Goal: Transaction & Acquisition: Download file/media

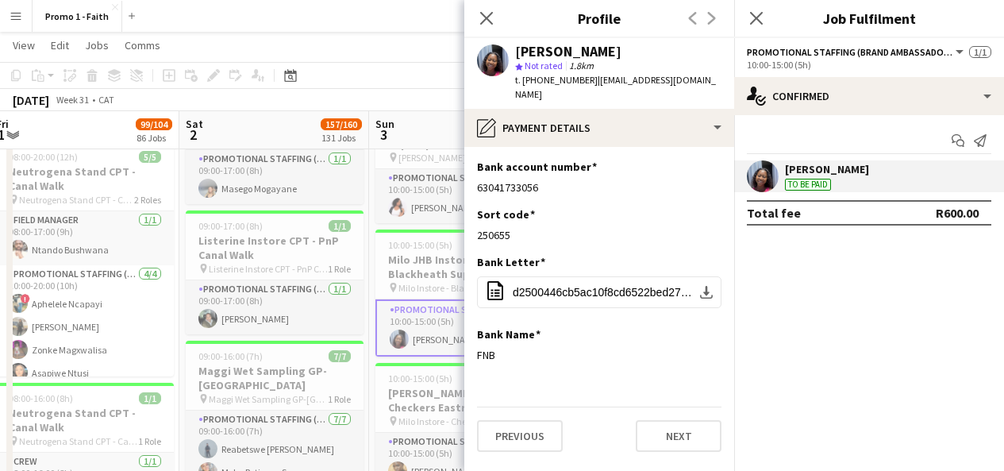
scroll to position [32, 0]
drag, startPoint x: 487, startPoint y: 21, endPoint x: 760, endPoint y: 12, distance: 272.5
click at [760, 12] on icon "Close pop-in" at bounding box center [756, 17] width 15 height 15
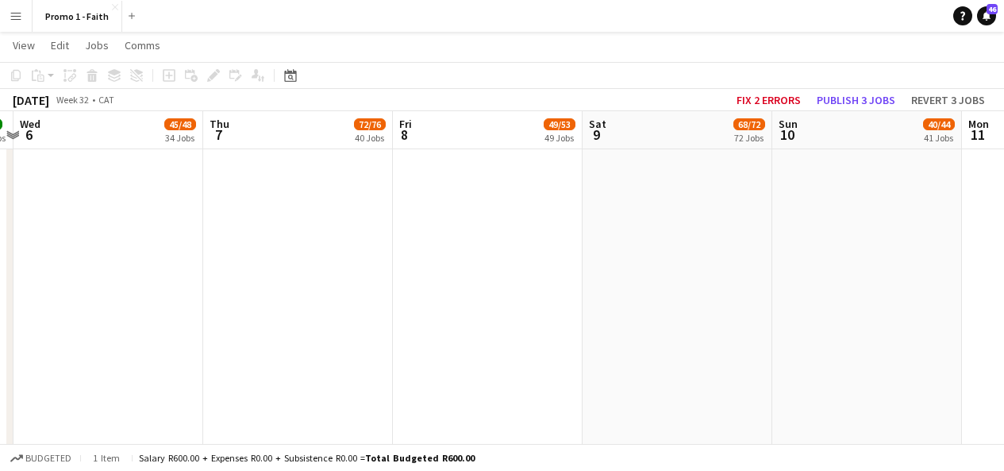
scroll to position [0, 339]
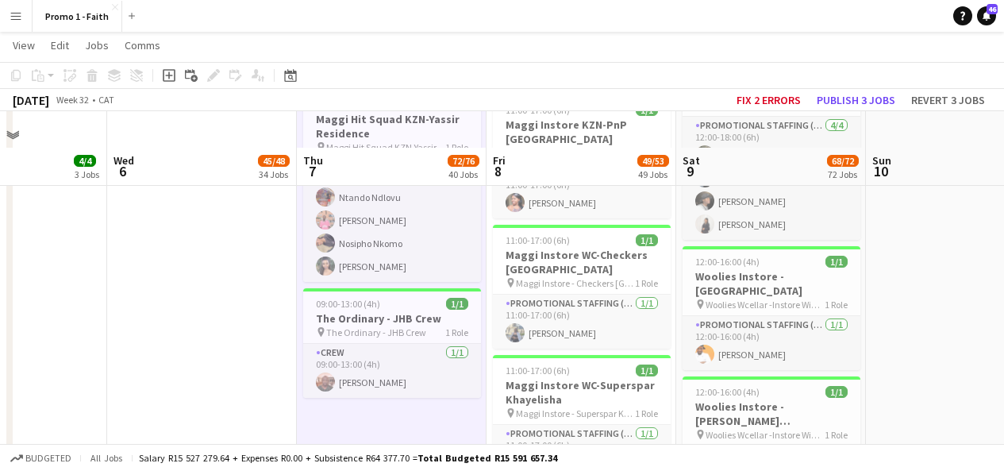
scroll to position [5472, 0]
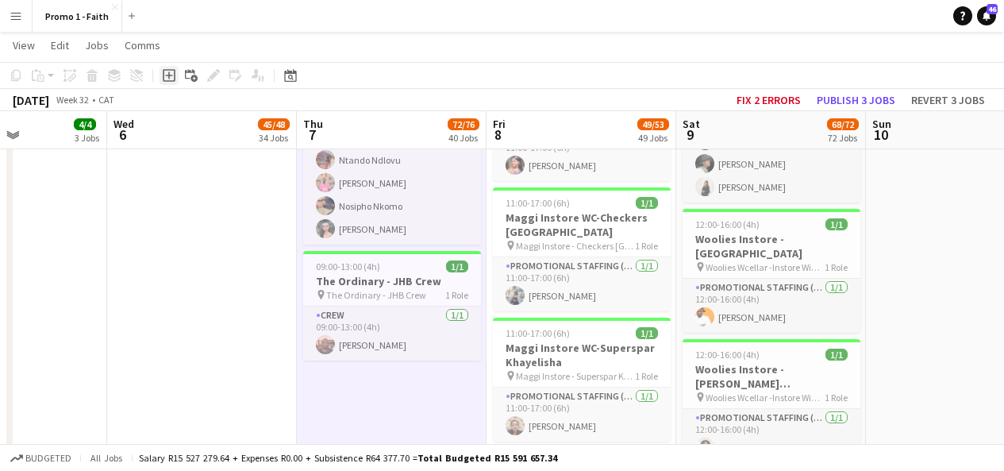
click at [168, 74] on icon "Add job" at bounding box center [169, 75] width 13 height 13
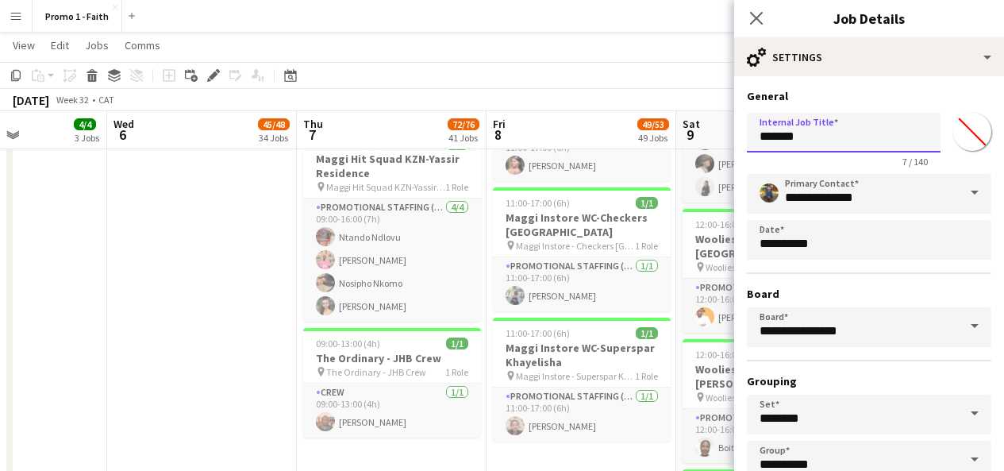
click at [814, 142] on input "*******" at bounding box center [844, 133] width 194 height 40
type input "*"
click at [784, 132] on input "*********" at bounding box center [844, 133] width 194 height 40
type input "**********"
drag, startPoint x: 857, startPoint y: 139, endPoint x: 752, endPoint y: 148, distance: 106.0
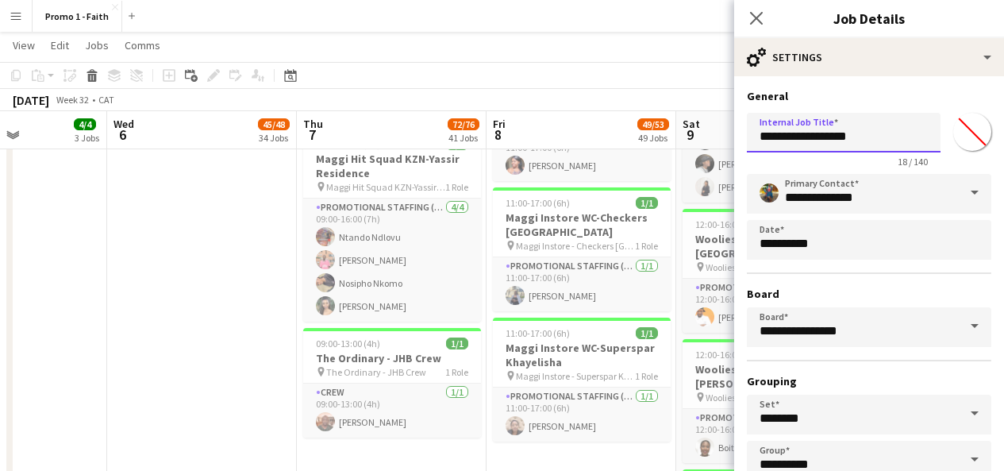
click at [752, 148] on input "**********" at bounding box center [844, 133] width 194 height 40
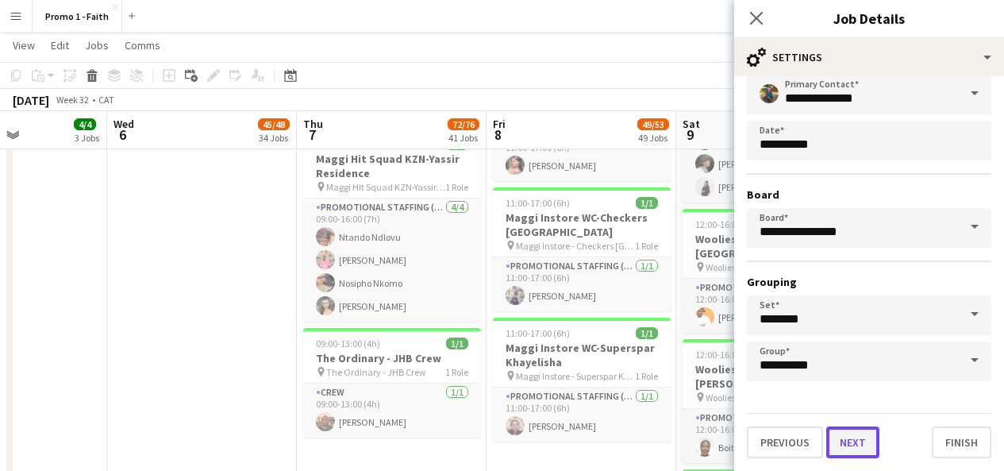
click at [855, 447] on button "Next" at bounding box center [852, 442] width 53 height 32
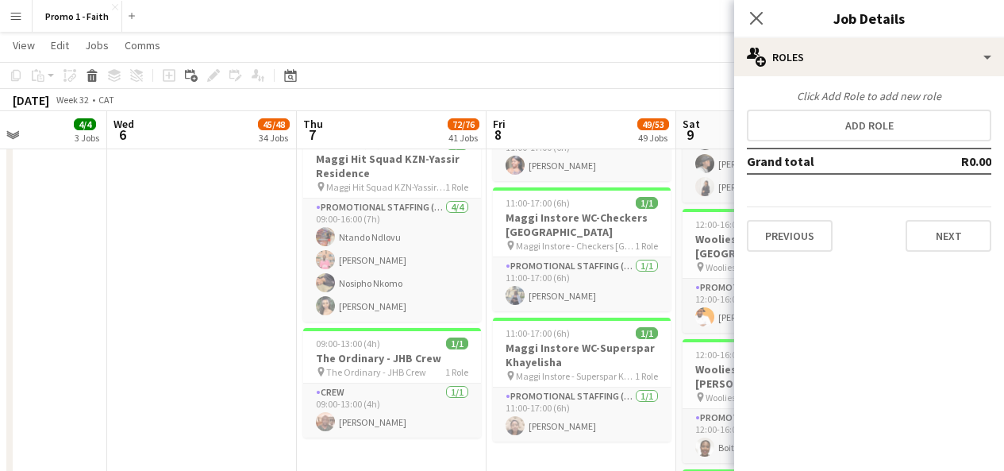
scroll to position [0, 0]
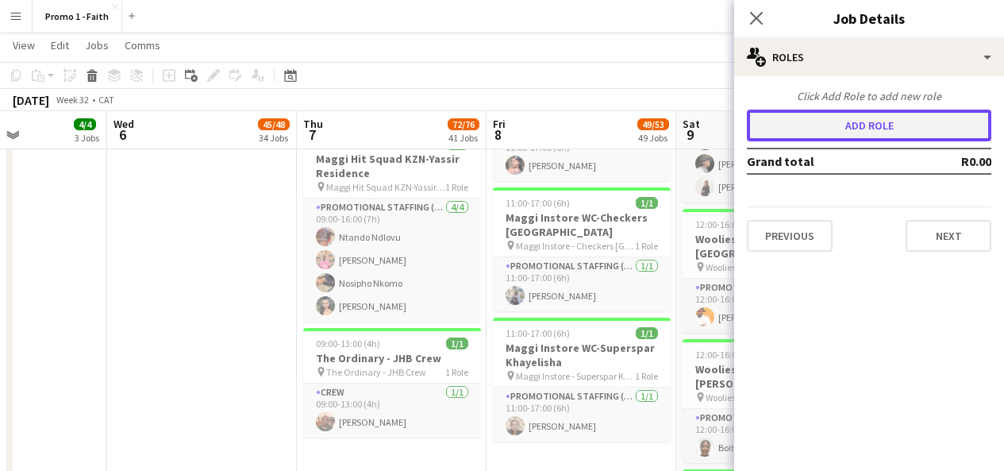
click at [868, 132] on button "Add role" at bounding box center [869, 126] width 245 height 32
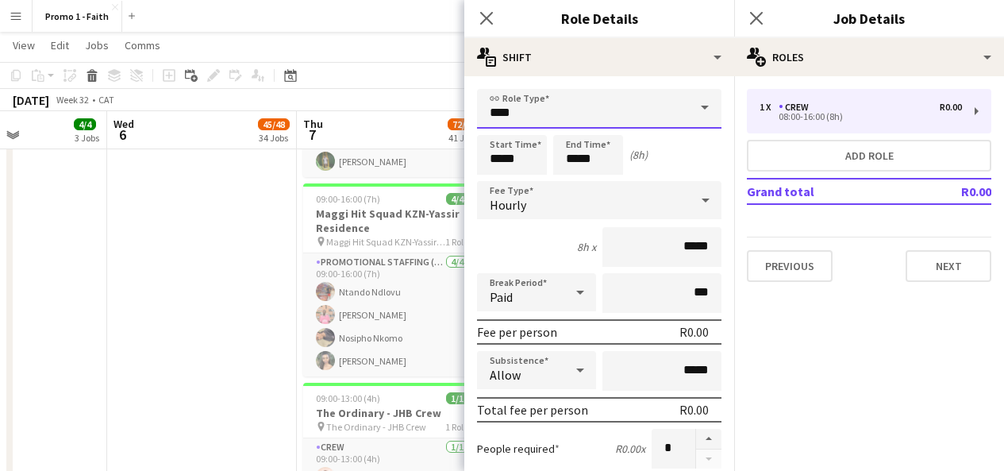
click at [653, 125] on input "****" at bounding box center [599, 109] width 245 height 40
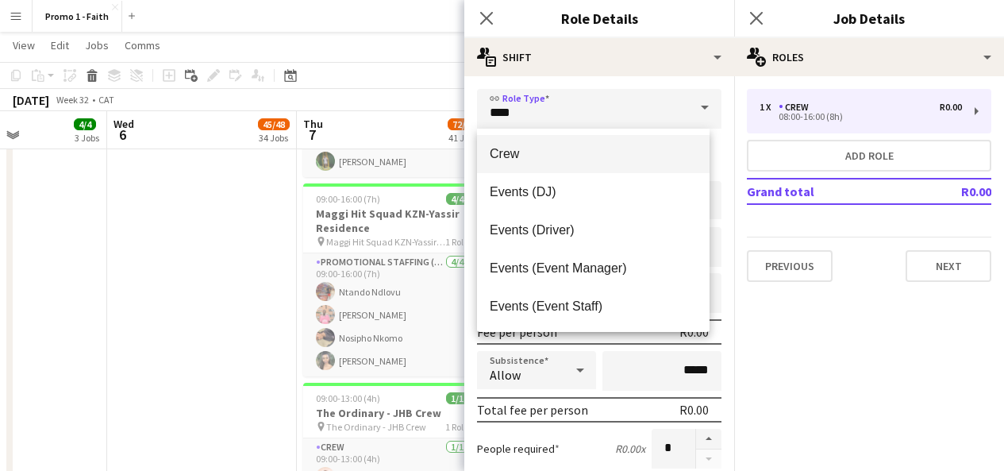
click at [554, 167] on mat-option "Crew" at bounding box center [593, 154] width 233 height 38
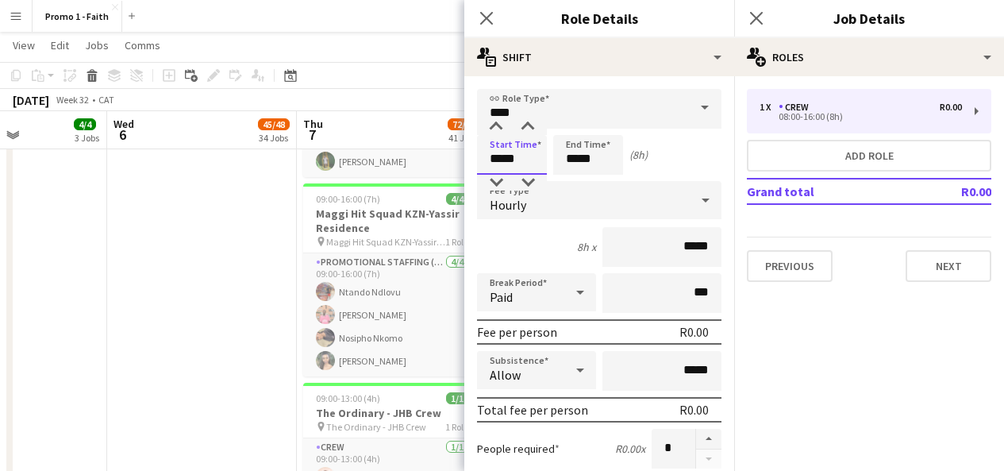
click at [502, 155] on input "*****" at bounding box center [512, 155] width 70 height 40
type input "*****"
click at [580, 156] on input "*****" at bounding box center [588, 155] width 70 height 40
click at [579, 156] on input "*****" at bounding box center [588, 155] width 70 height 40
type input "*****"
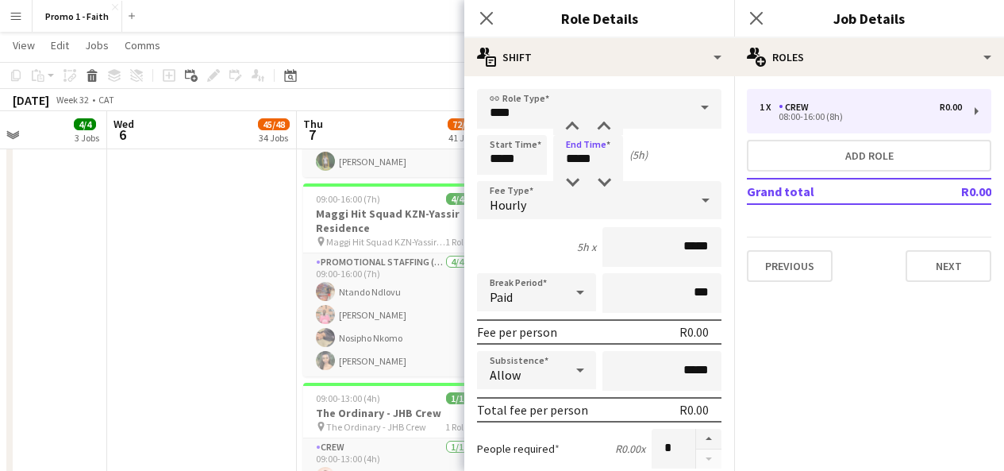
click at [595, 191] on div "Hourly" at bounding box center [583, 200] width 213 height 38
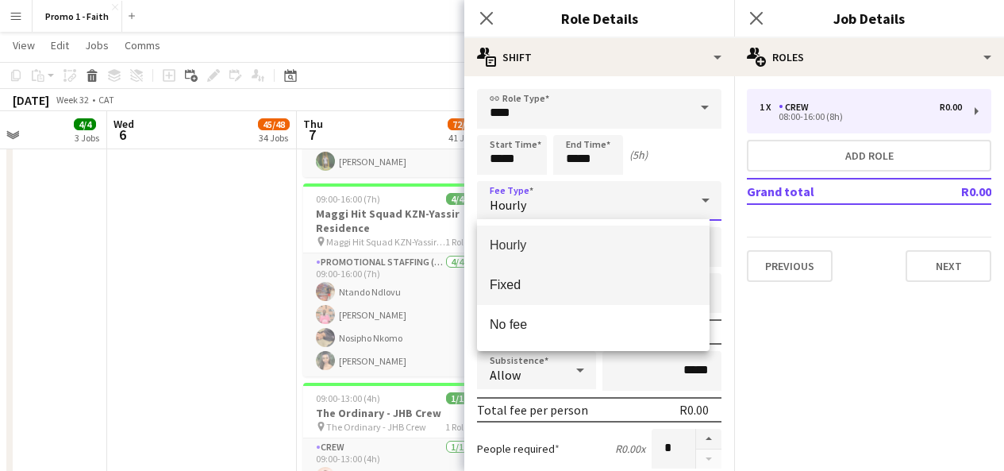
click at [583, 278] on span "Fixed" at bounding box center [593, 284] width 207 height 15
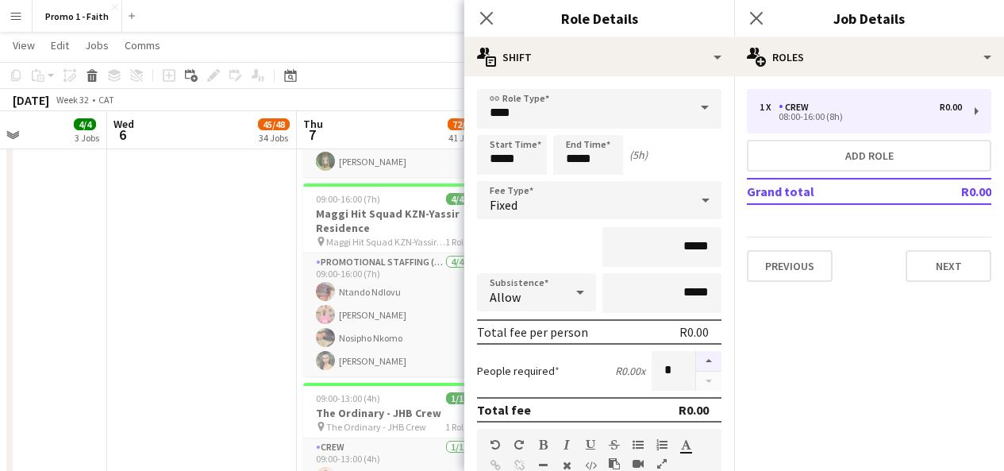
click at [696, 356] on button "button" at bounding box center [708, 361] width 25 height 21
type input "*"
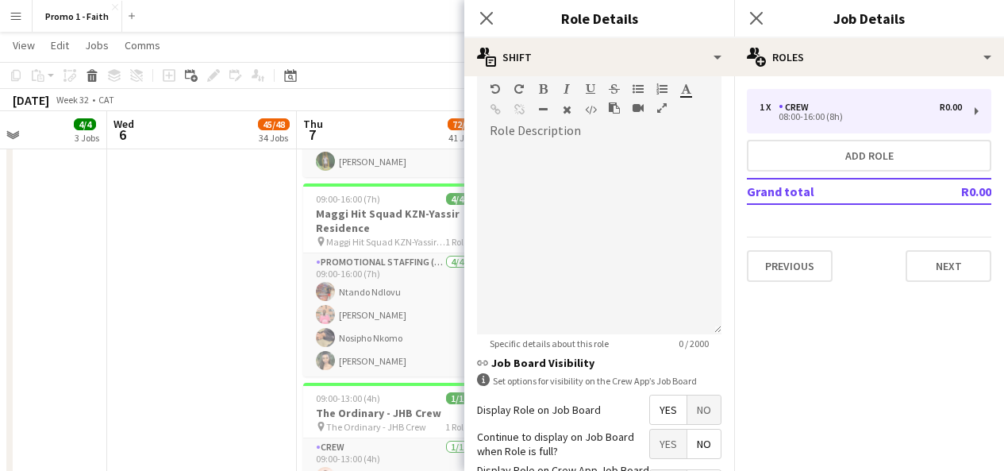
scroll to position [480, 0]
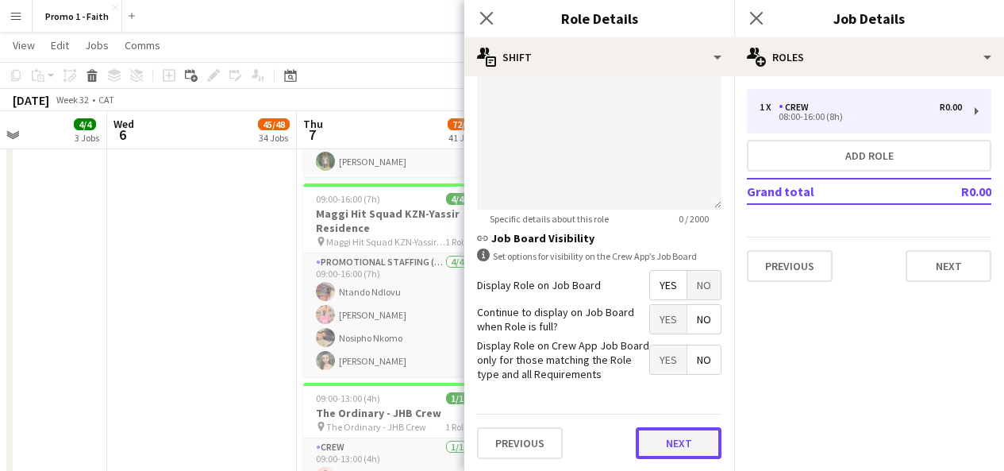
click at [669, 446] on button "Next" at bounding box center [679, 443] width 86 height 32
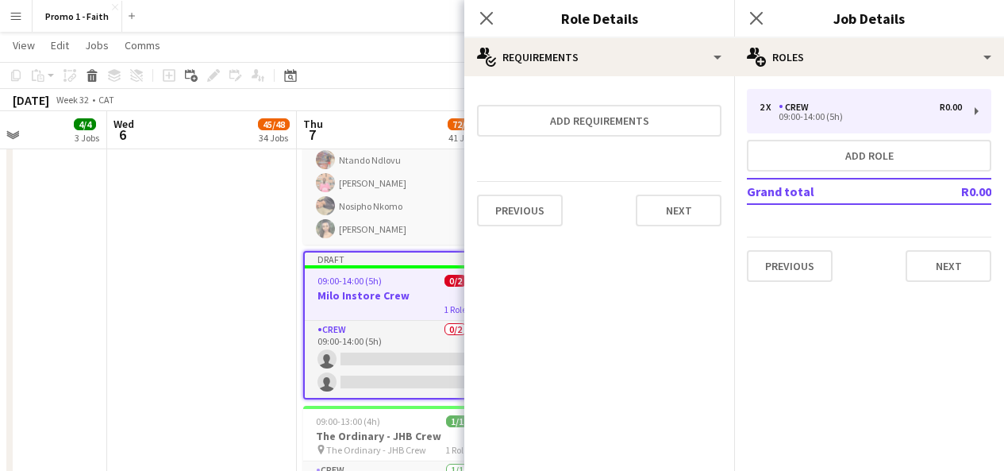
scroll to position [0, 0]
click at [672, 213] on button "Next" at bounding box center [679, 210] width 86 height 32
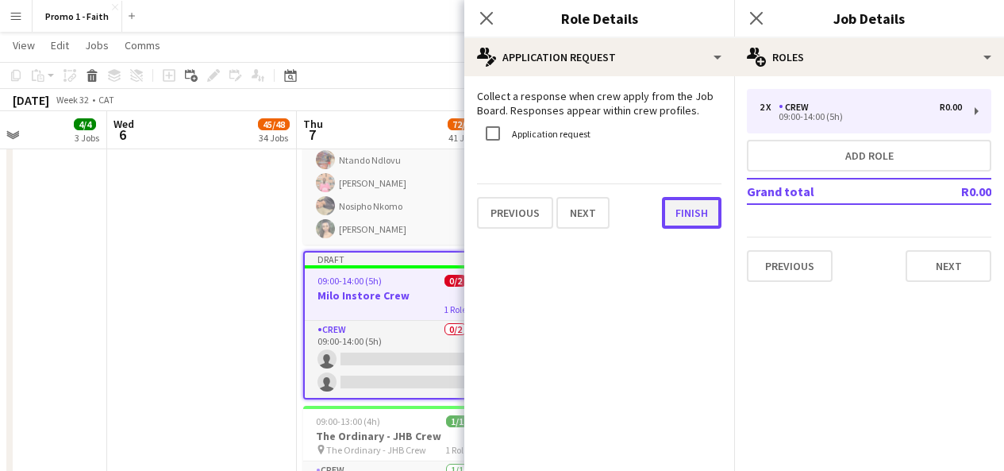
click at [692, 207] on button "Finish" at bounding box center [692, 213] width 60 height 32
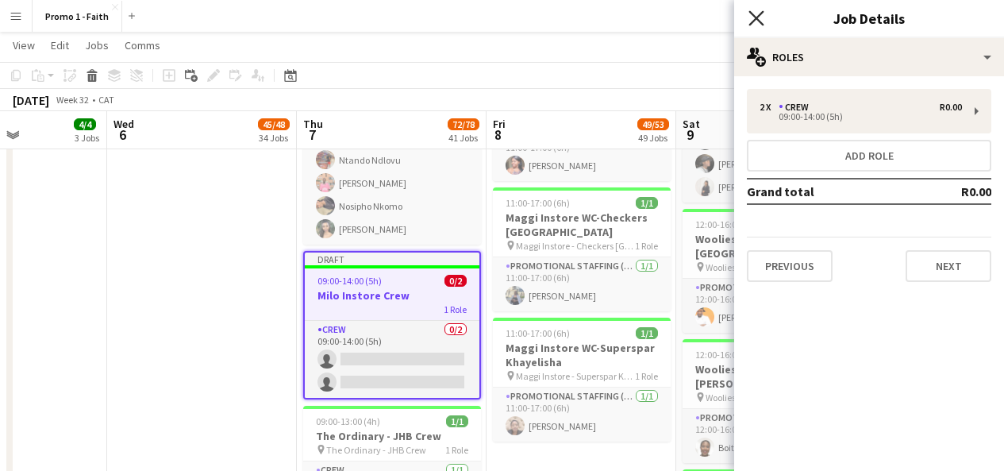
click at [753, 13] on icon "Close pop-in" at bounding box center [756, 17] width 15 height 15
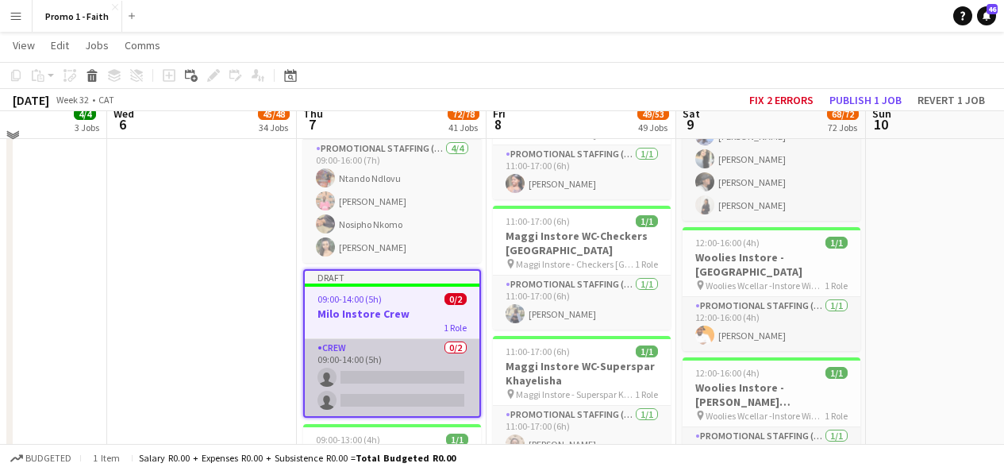
scroll to position [5440, 0]
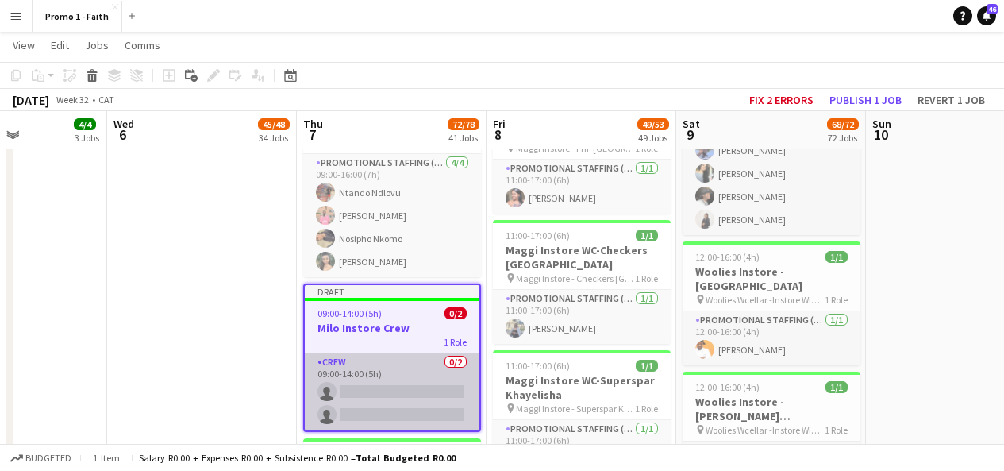
click at [398, 353] on app-card-role "Crew 0/2 09:00-14:00 (5h) single-neutral-actions single-neutral-actions" at bounding box center [392, 391] width 175 height 77
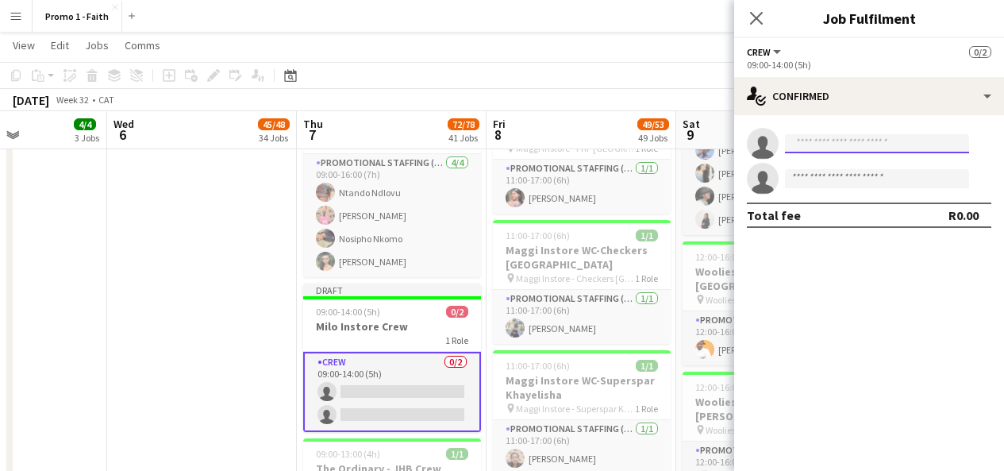
click at [829, 140] on input at bounding box center [877, 143] width 184 height 19
click at [825, 144] on input "**********" at bounding box center [877, 143] width 184 height 19
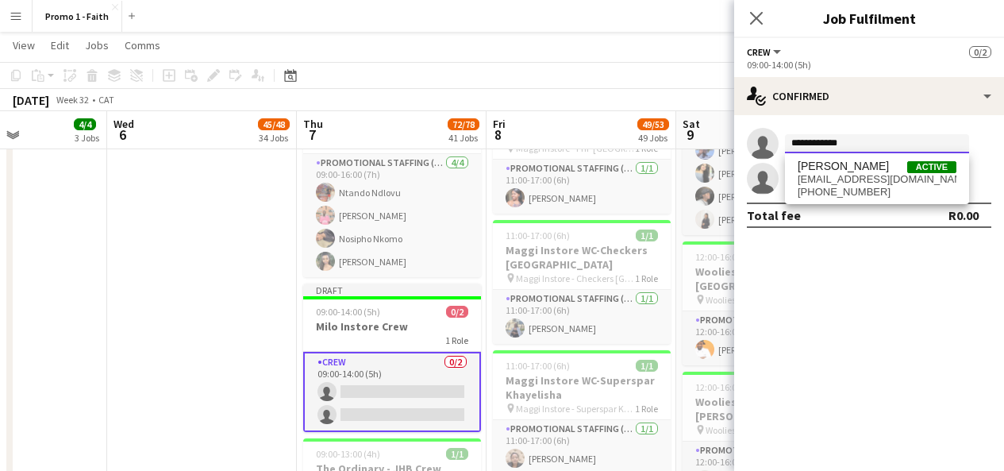
click at [861, 143] on input "**********" at bounding box center [877, 143] width 184 height 19
type input "**********"
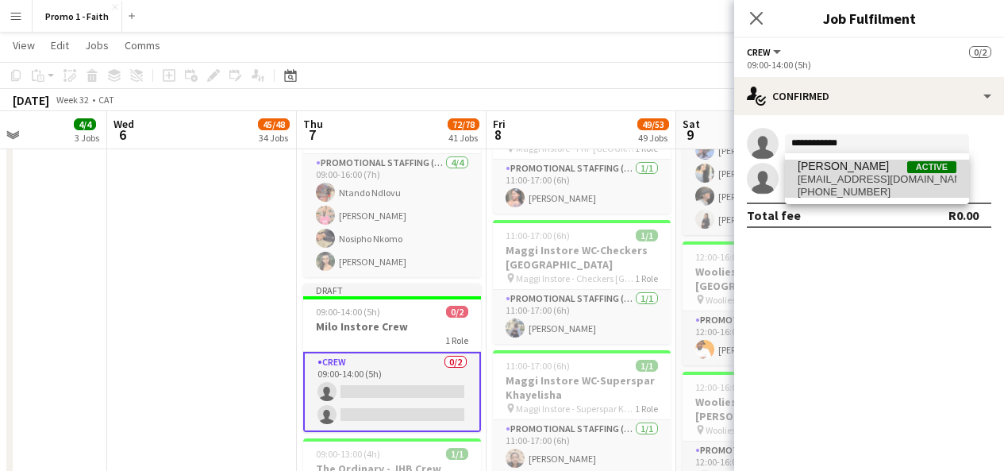
click at [869, 187] on span "[PHONE_NUMBER]" at bounding box center [877, 192] width 159 height 13
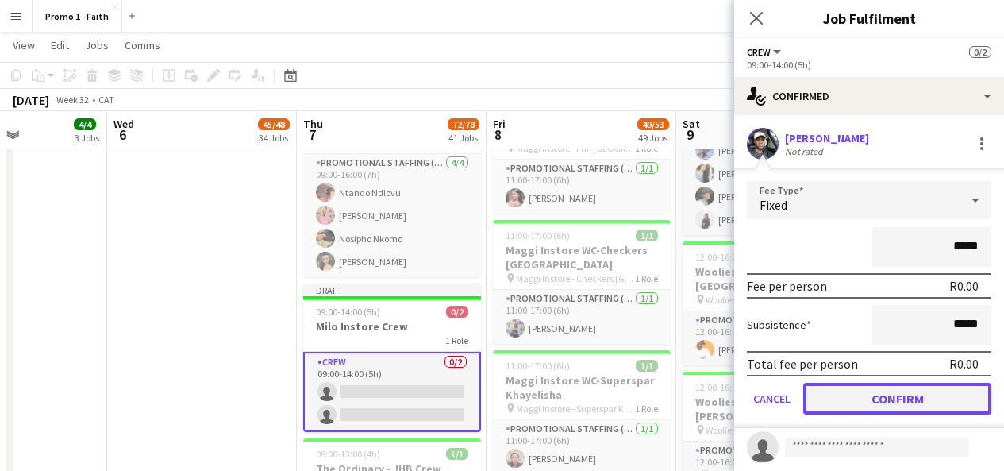
click at [903, 391] on button "Confirm" at bounding box center [897, 399] width 188 height 32
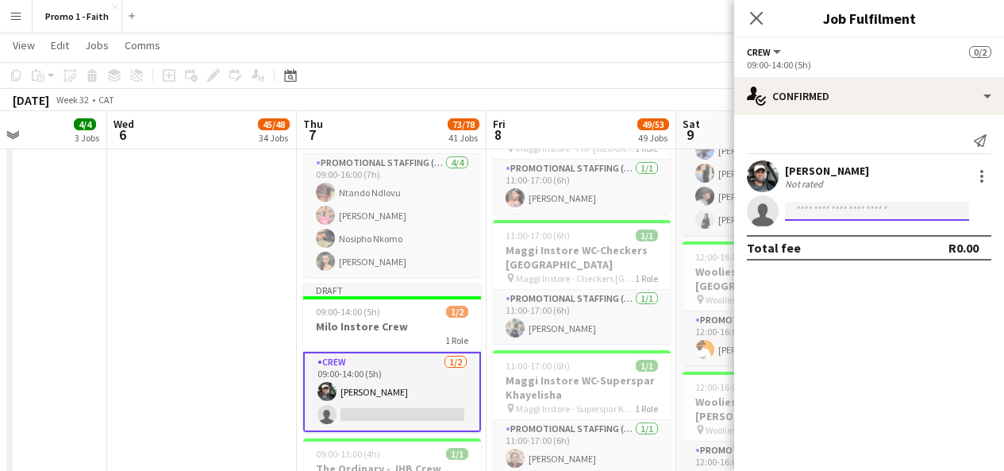
click at [861, 216] on input at bounding box center [877, 211] width 184 height 19
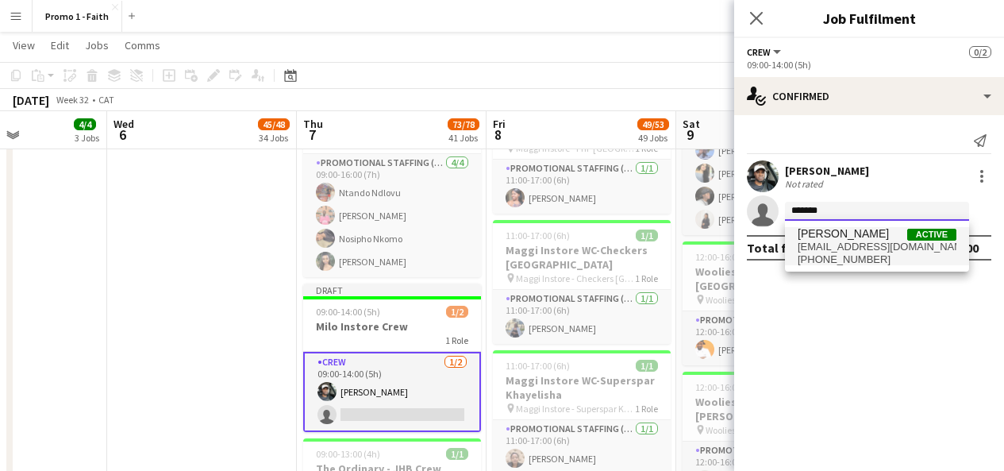
type input "*******"
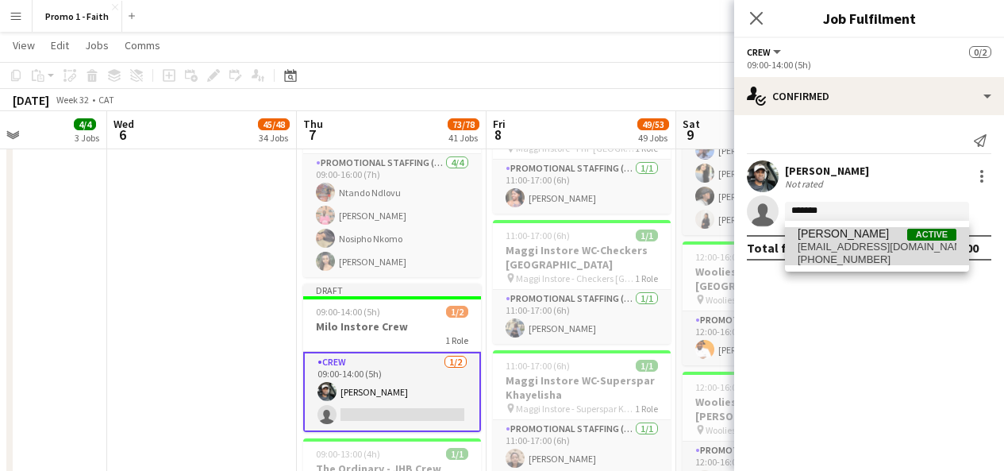
click at [845, 242] on span "[EMAIL_ADDRESS][DOMAIN_NAME]" at bounding box center [877, 247] width 159 height 13
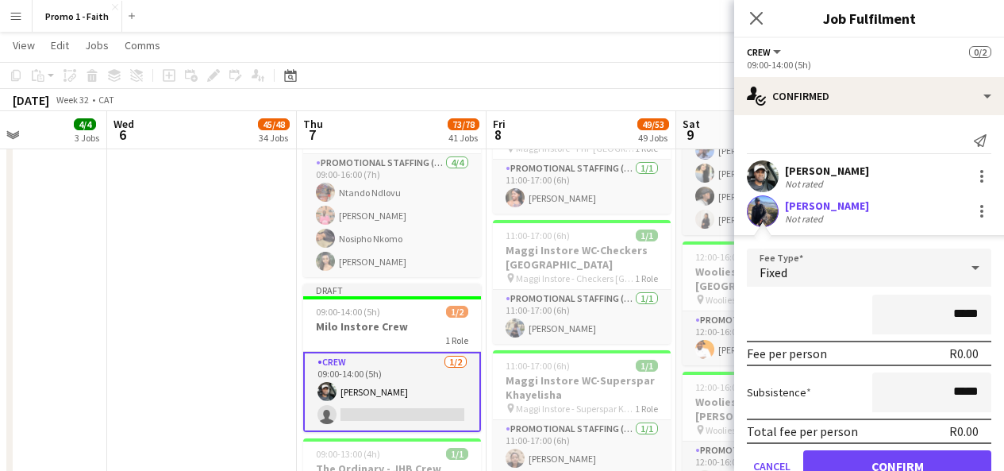
scroll to position [71, 0]
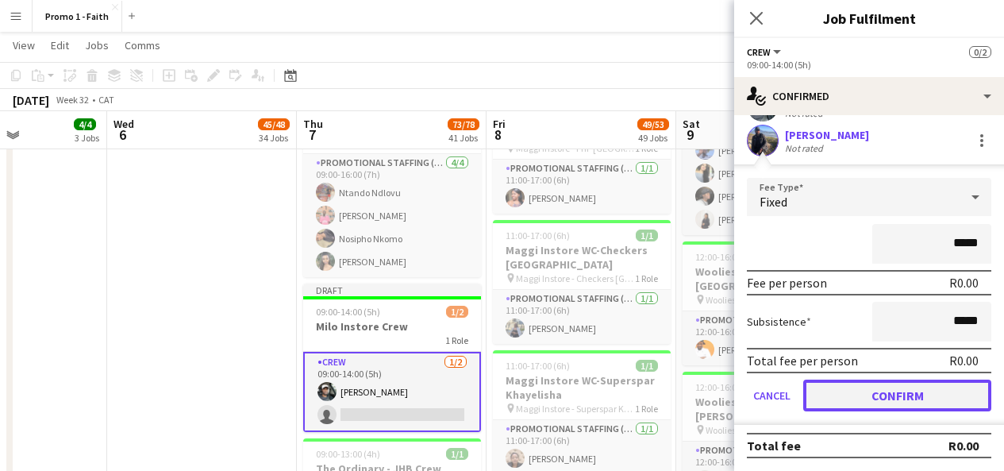
click at [853, 396] on button "Confirm" at bounding box center [897, 395] width 188 height 32
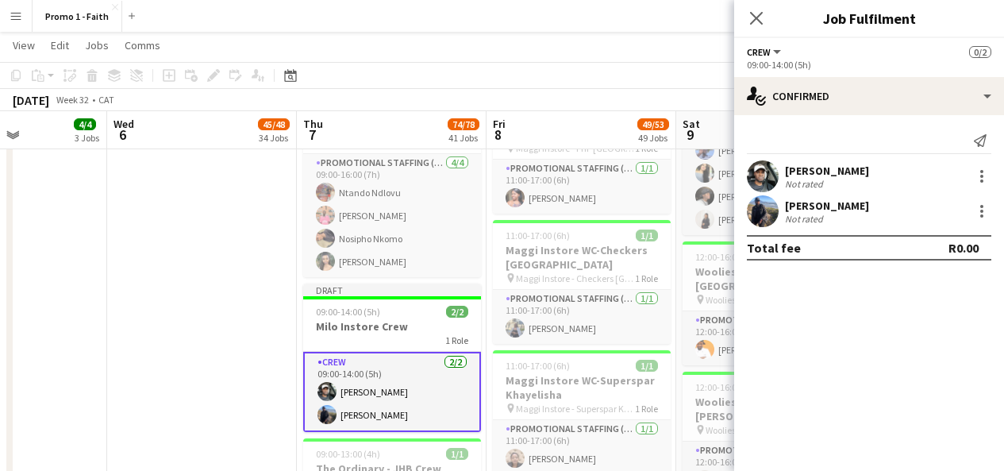
scroll to position [0, 0]
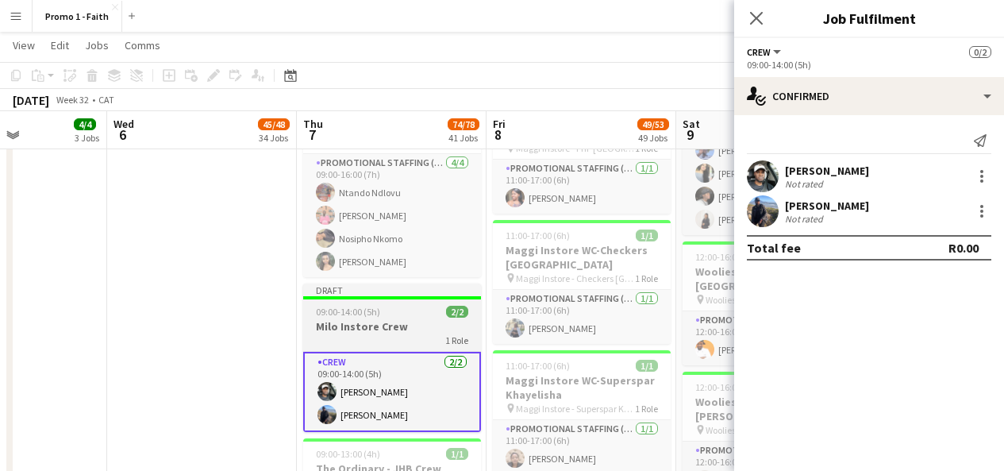
click at [429, 306] on div "09:00-14:00 (5h) 2/2" at bounding box center [392, 312] width 178 height 12
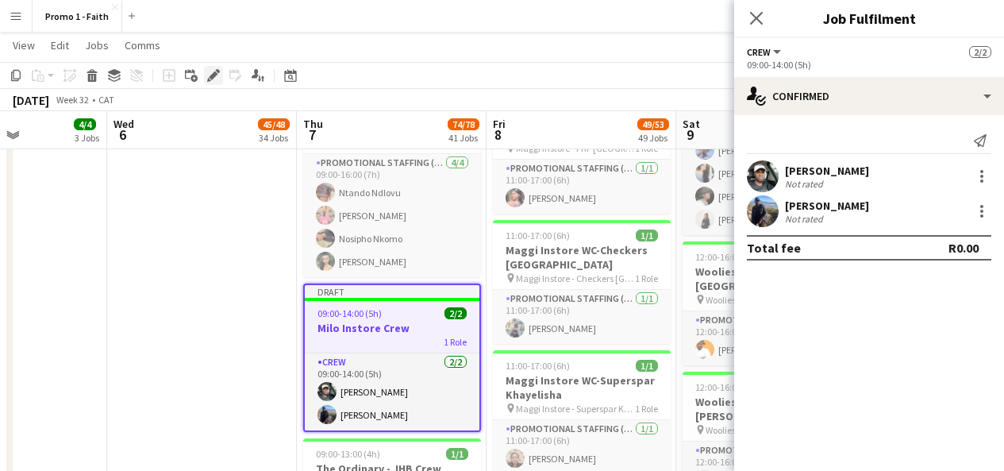
click at [214, 72] on icon at bounding box center [213, 75] width 9 height 9
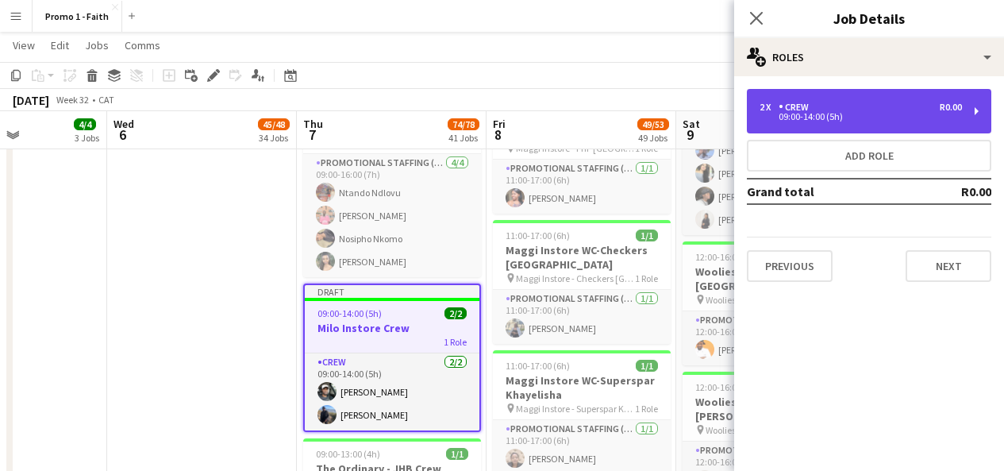
click at [813, 119] on div "09:00-14:00 (5h)" at bounding box center [861, 117] width 202 height 8
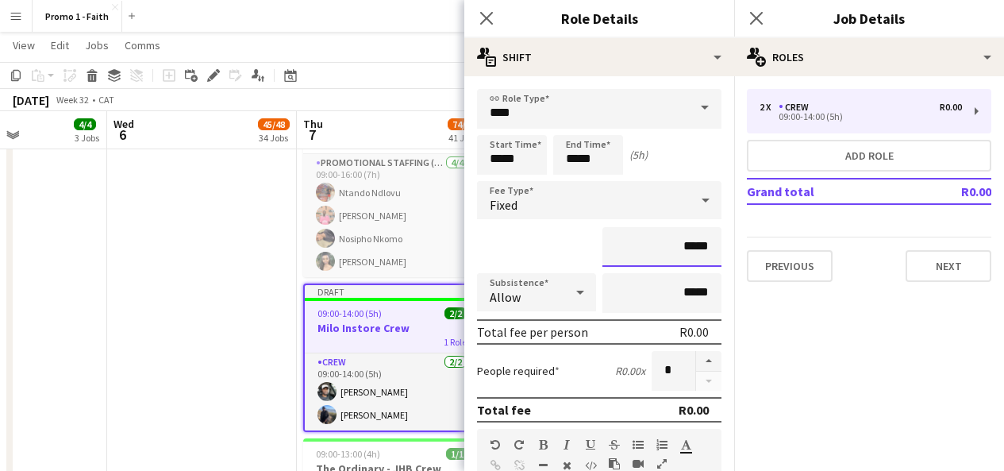
click at [696, 245] on input "*****" at bounding box center [662, 247] width 119 height 40
type input "**"
type input "*******"
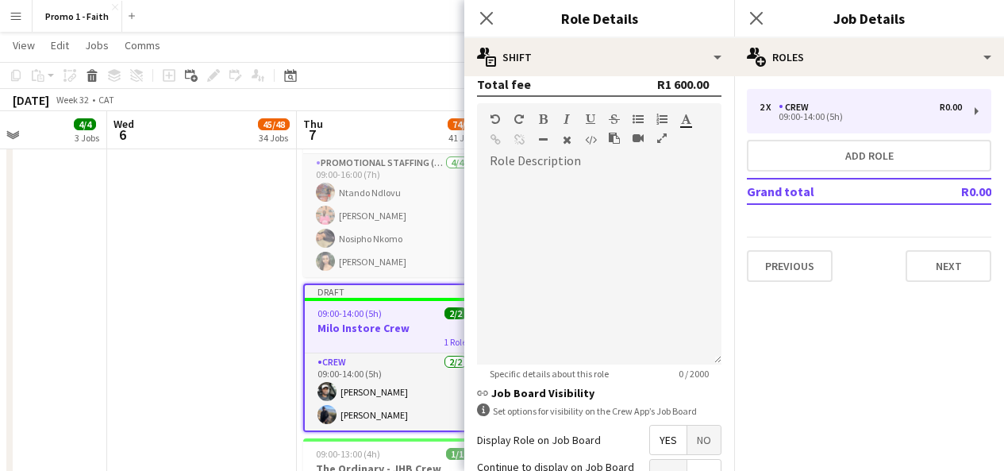
scroll to position [480, 0]
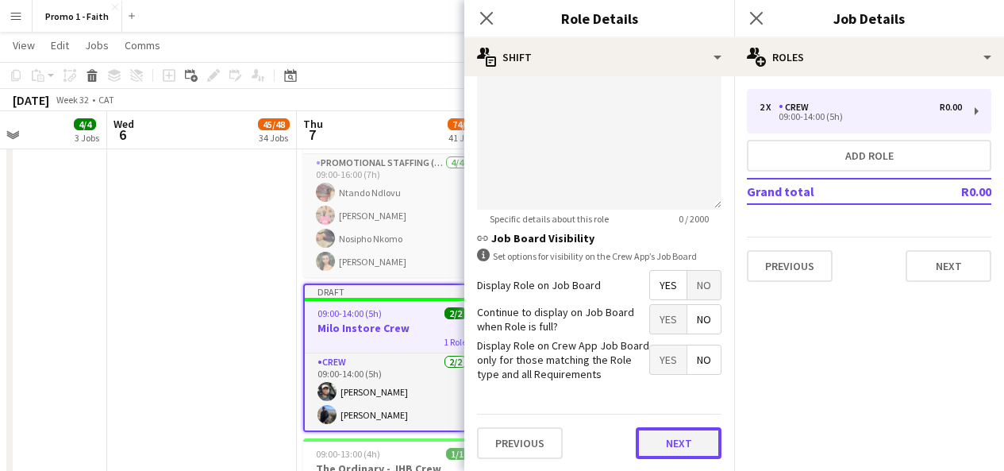
click at [658, 442] on button "Next" at bounding box center [679, 443] width 86 height 32
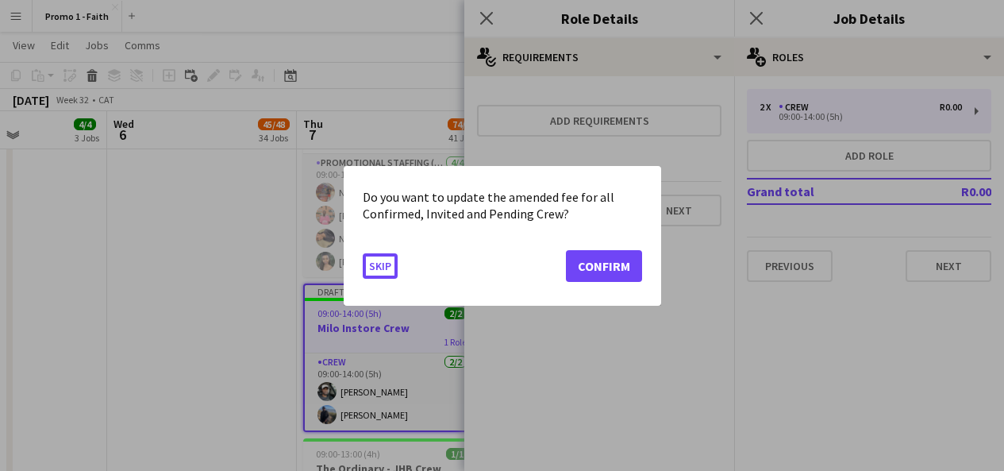
scroll to position [0, 0]
click at [602, 277] on button "Confirm" at bounding box center [604, 265] width 76 height 32
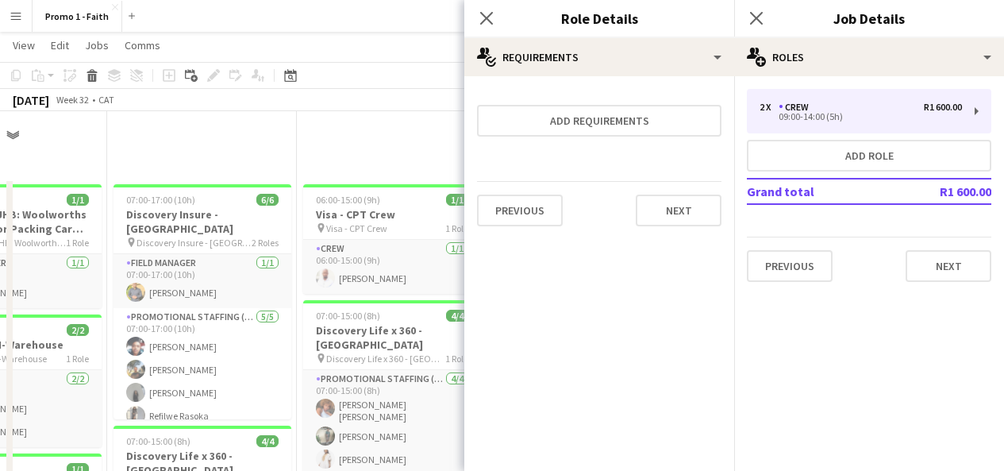
scroll to position [5440, 0]
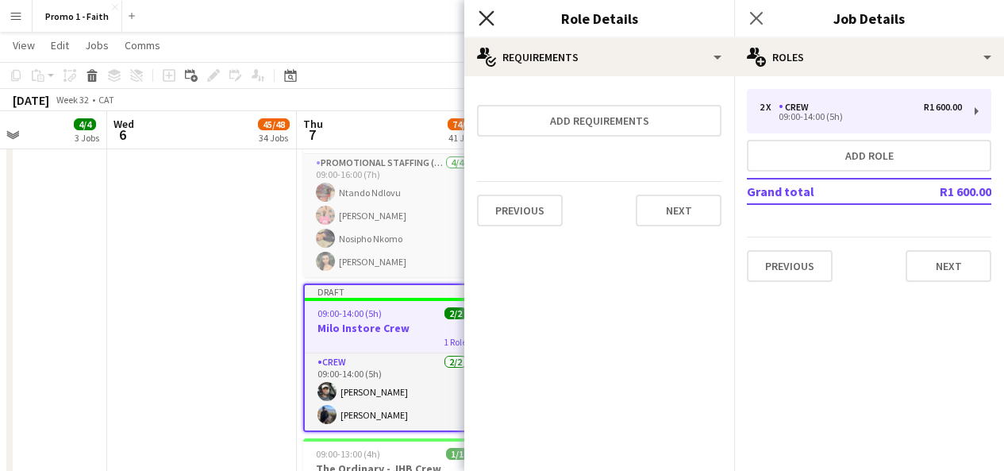
click at [480, 12] on icon at bounding box center [486, 17] width 15 height 15
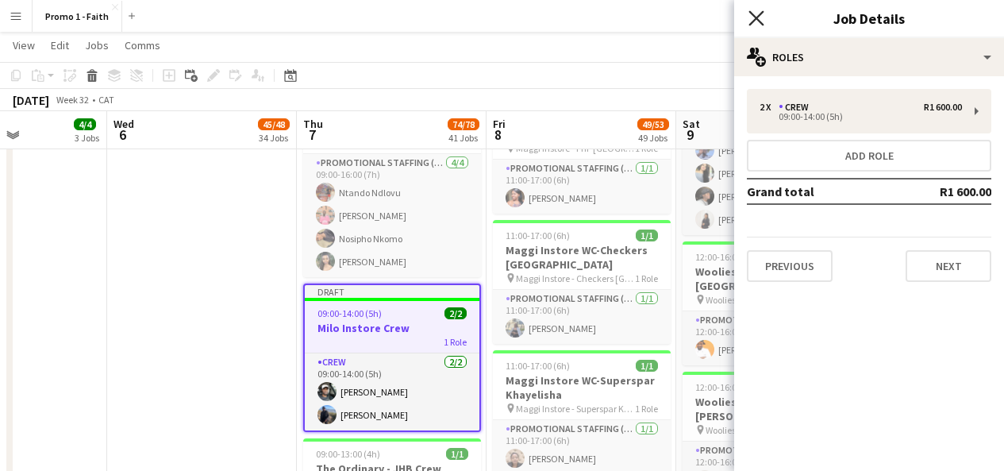
click at [761, 22] on icon at bounding box center [756, 17] width 15 height 15
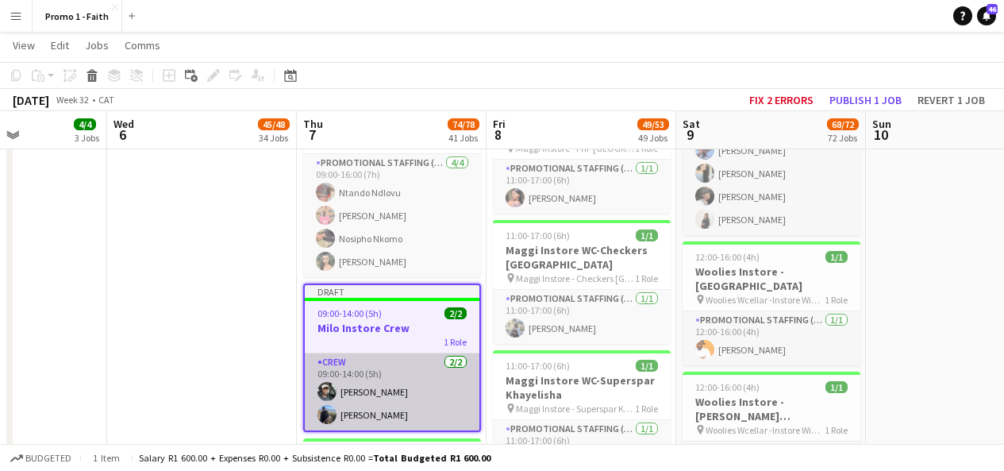
click at [368, 353] on app-card-role "Crew [DATE] 09:00-14:00 (5h) [PERSON_NAME] [PERSON_NAME]" at bounding box center [392, 391] width 175 height 77
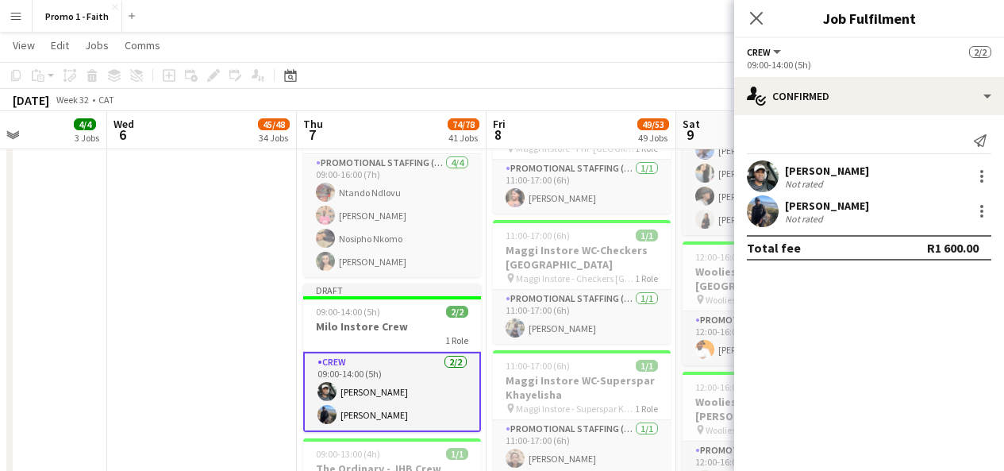
click at [810, 183] on div "Not rated" at bounding box center [805, 184] width 41 height 12
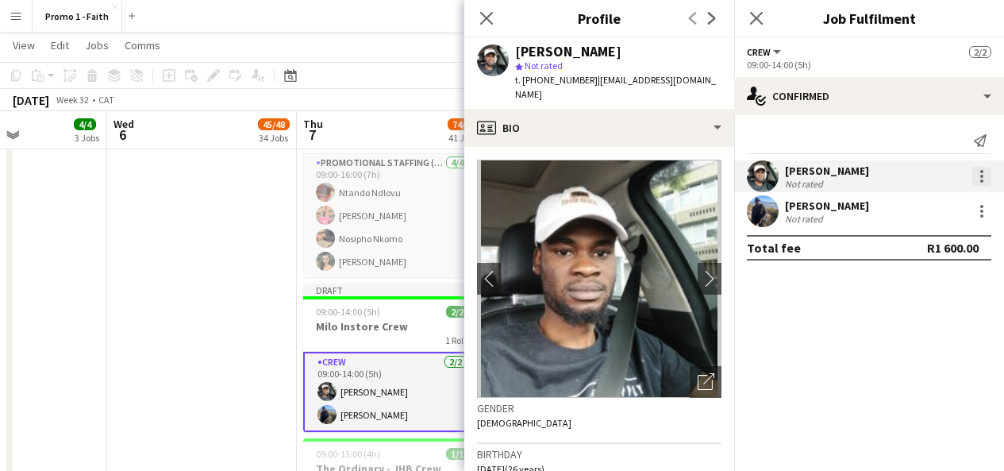
click at [988, 170] on div at bounding box center [981, 176] width 19 height 19
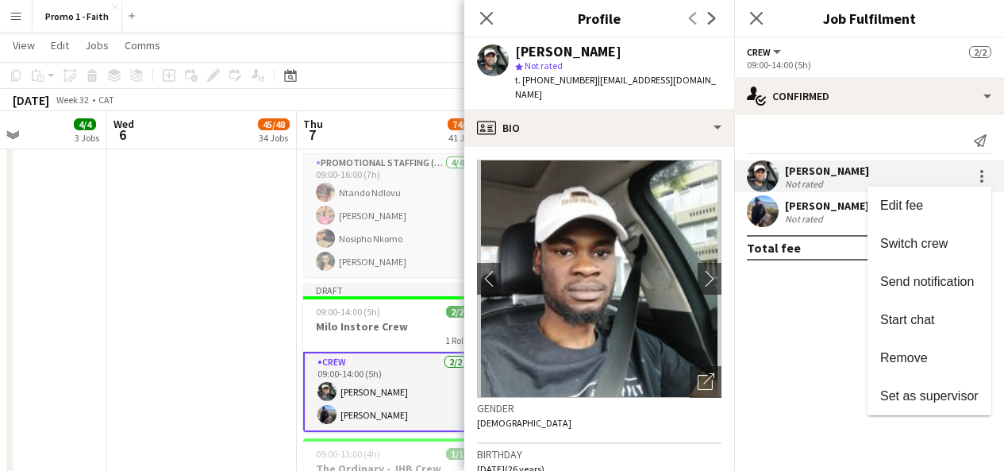
click at [477, 17] on div at bounding box center [502, 235] width 1004 height 471
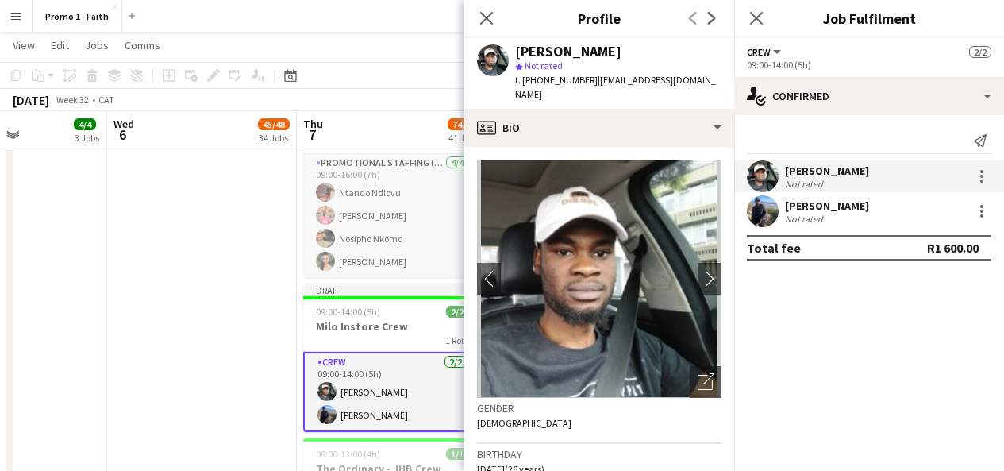
drag, startPoint x: 487, startPoint y: 17, endPoint x: 648, endPoint y: 40, distance: 161.9
click at [648, 40] on app-crew-profile "Close pop-in Profile Previous Next Siyabonga Ngomani star Not rated t. [PHONE_N…" at bounding box center [599, 235] width 270 height 471
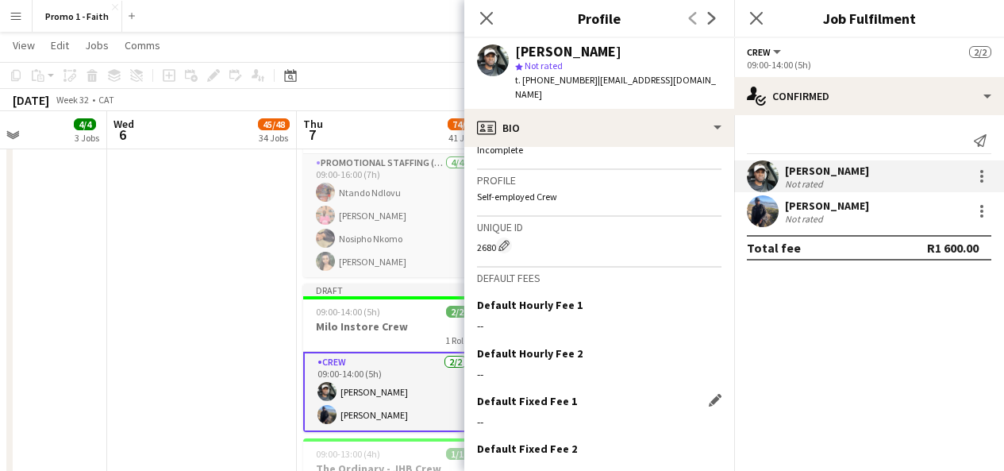
scroll to position [646, 0]
click at [490, 22] on icon at bounding box center [486, 17] width 15 height 15
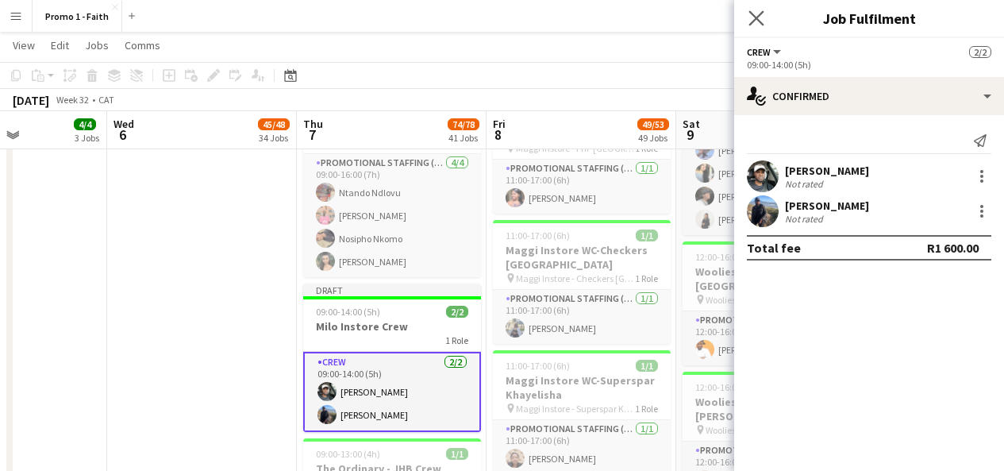
click at [764, 11] on icon "Close pop-in" at bounding box center [756, 17] width 15 height 15
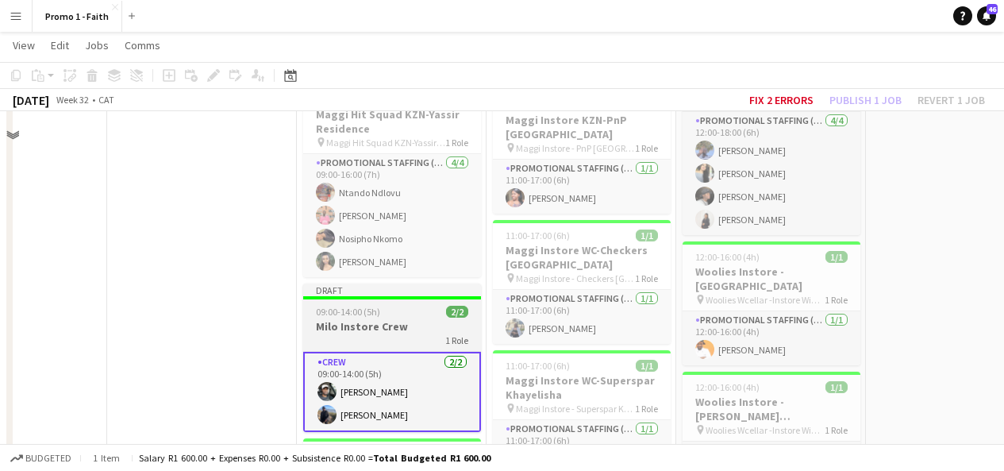
scroll to position [5382, 0]
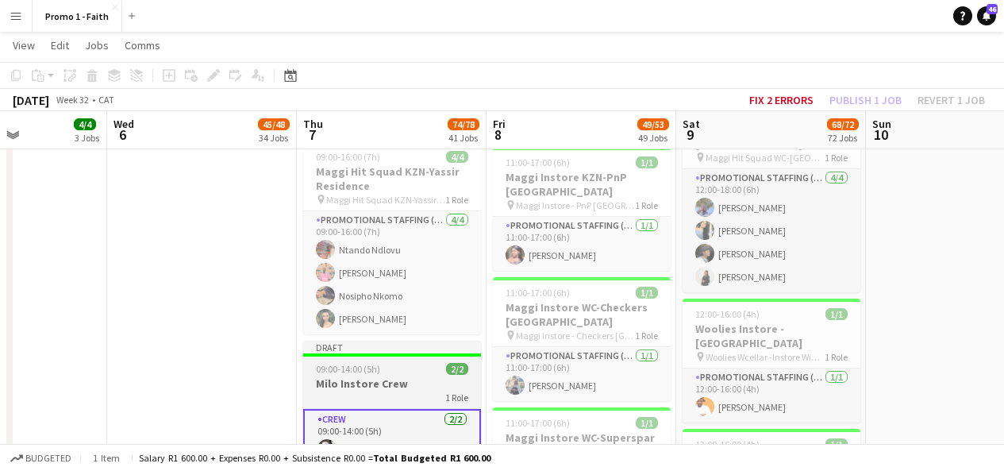
click at [397, 341] on div "Draft" at bounding box center [392, 347] width 178 height 13
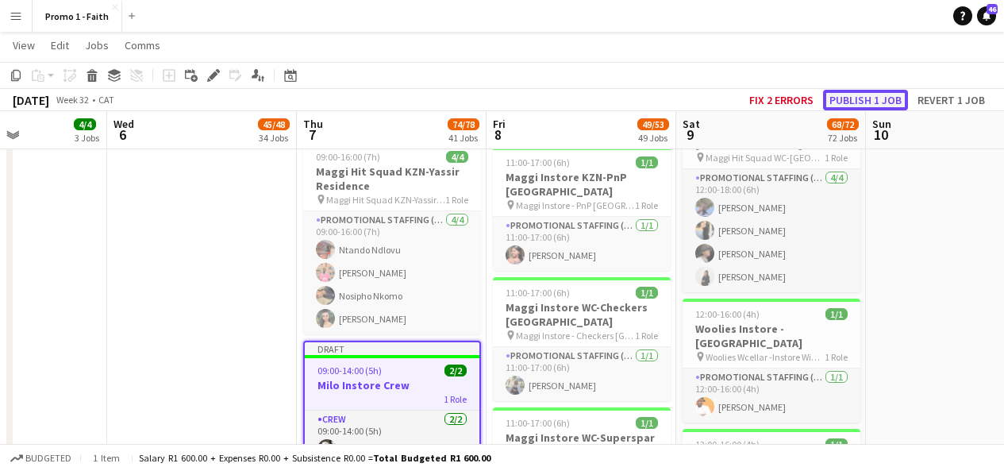
click at [834, 101] on button "Publish 1 job" at bounding box center [865, 100] width 85 height 21
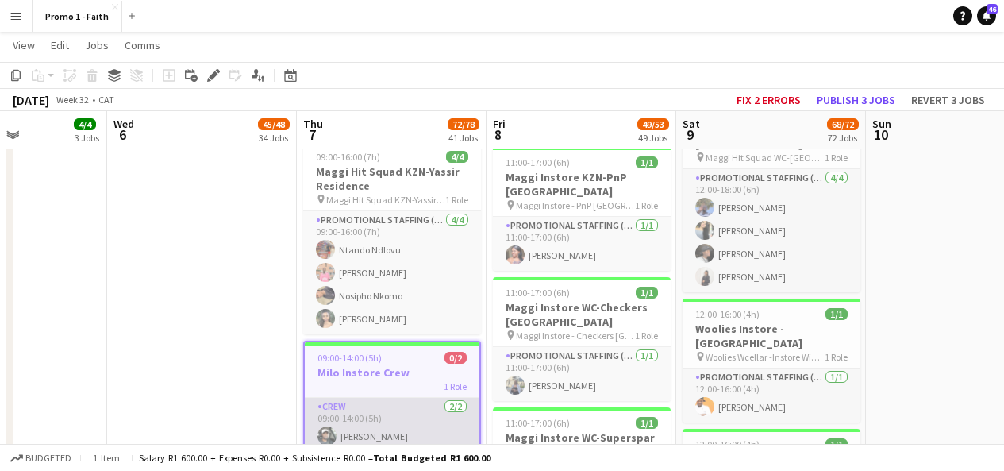
click at [418, 398] on app-card-role "Crew [DATE] 09:00-14:00 (5h) [PERSON_NAME] [PERSON_NAME]" at bounding box center [392, 436] width 175 height 77
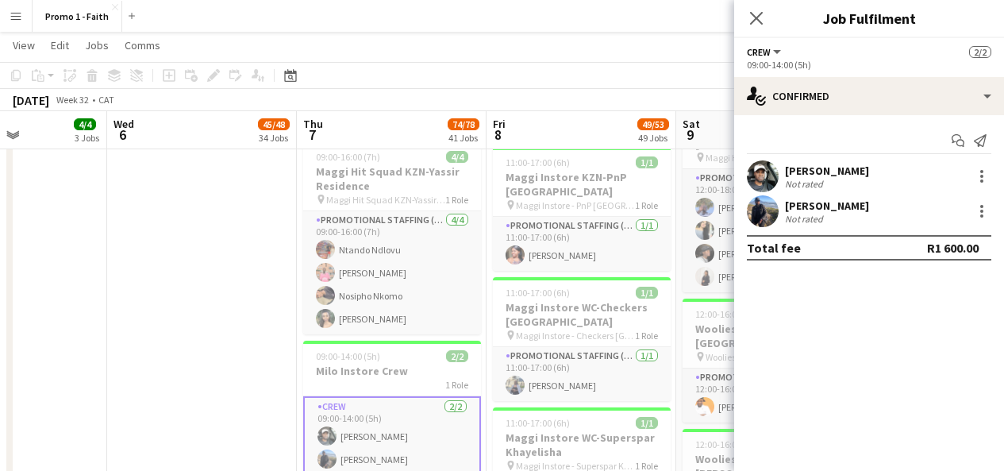
click at [772, 214] on app-user-avatar at bounding box center [763, 211] width 32 height 32
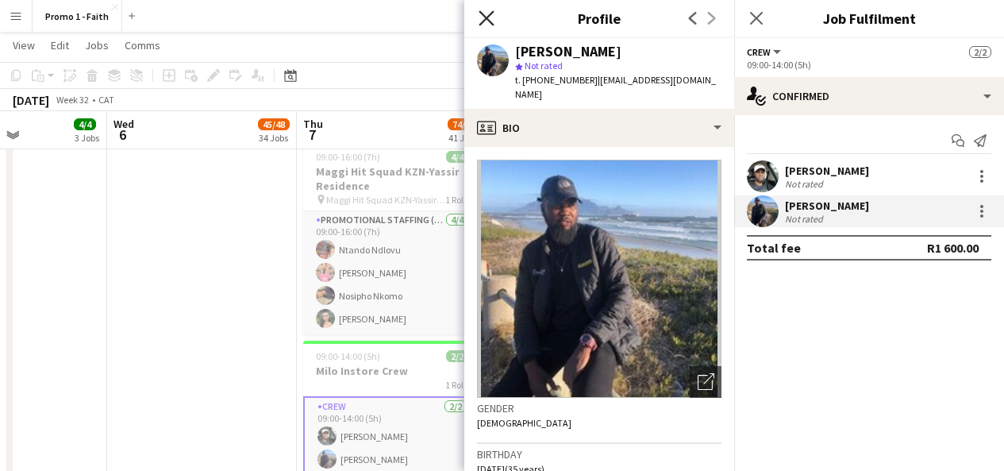
click at [483, 13] on icon "Close pop-in" at bounding box center [486, 17] width 15 height 15
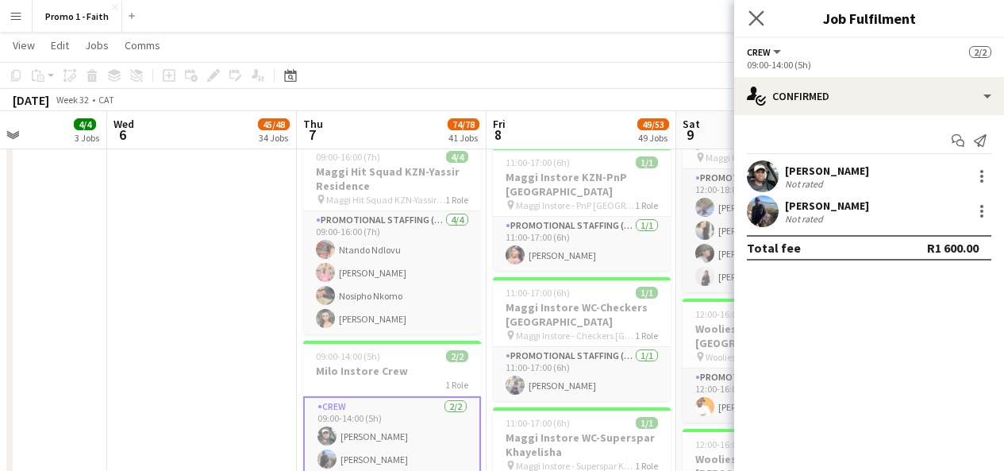
click at [763, 18] on icon "Close pop-in" at bounding box center [756, 17] width 15 height 15
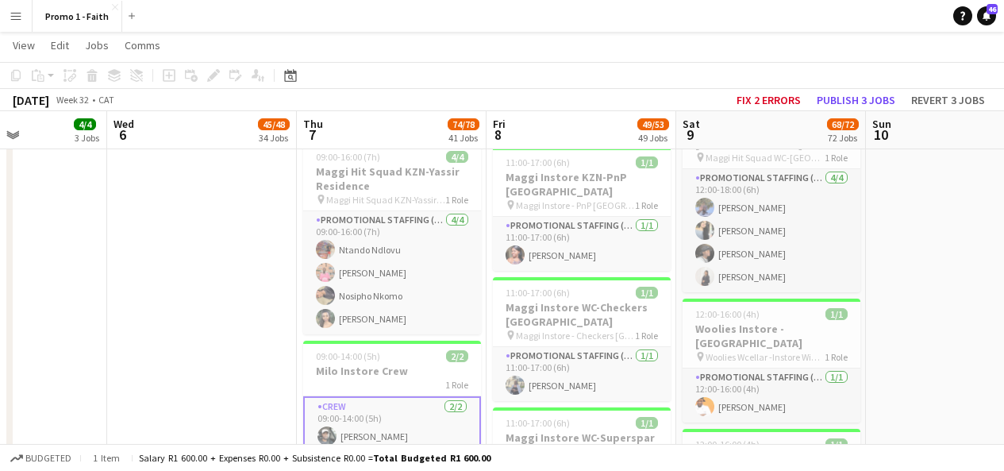
click at [416, 396] on app-card-role "Crew [DATE] 09:00-14:00 (5h) [PERSON_NAME] [PERSON_NAME]" at bounding box center [392, 436] width 178 height 80
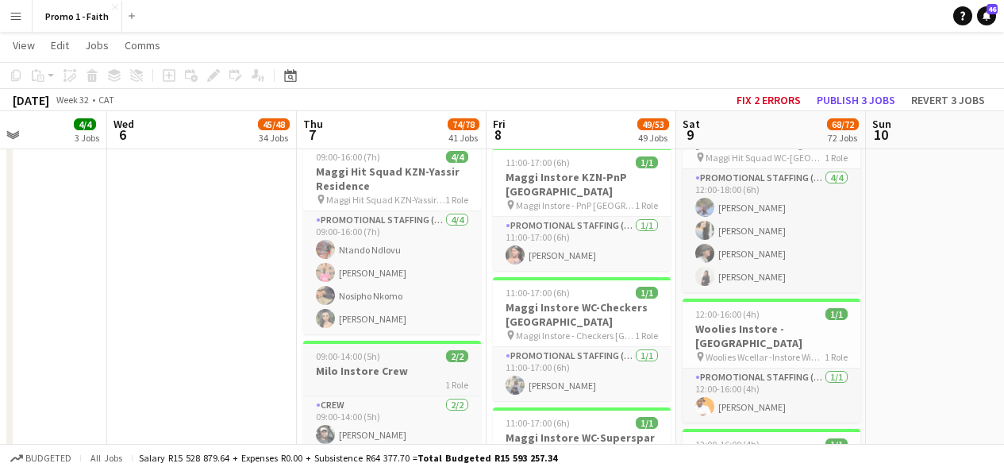
click at [392, 341] on app-job-card "09:00-14:00 (5h) 2/2 Milo Instore Crew 1 Role Crew [DATE] 09:00-14:00 (5h) [PER…" at bounding box center [392, 407] width 178 height 133
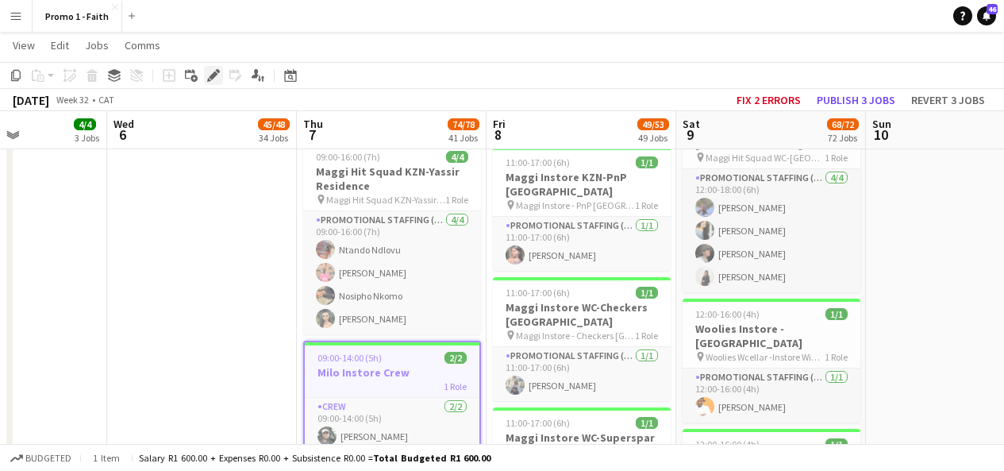
click at [213, 75] on icon at bounding box center [213, 75] width 9 height 9
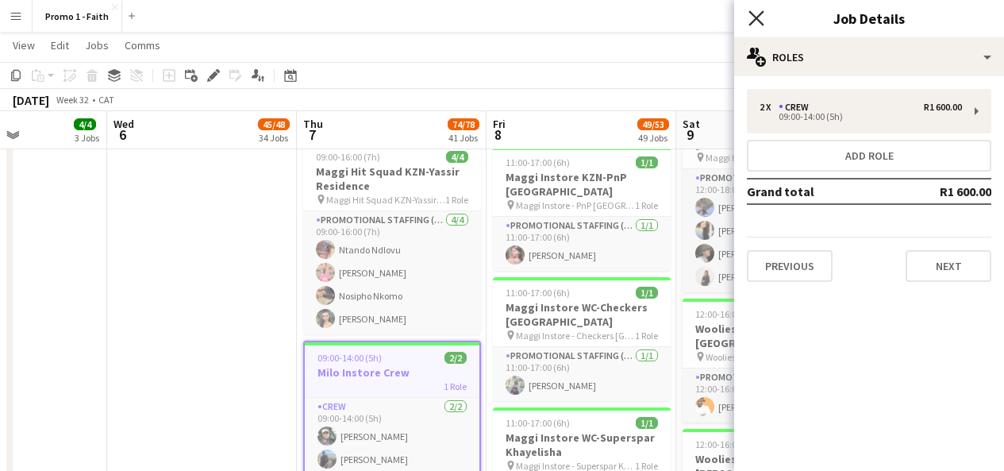
click at [758, 20] on icon at bounding box center [756, 17] width 15 height 15
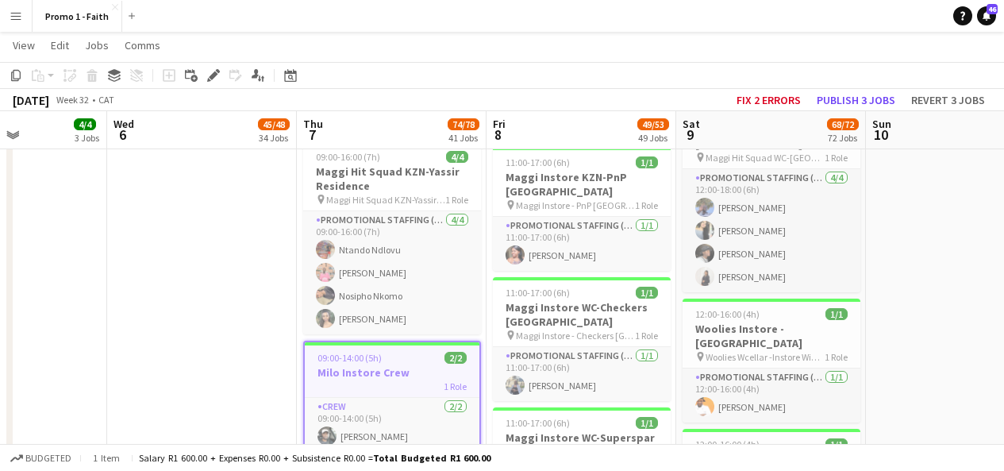
click at [12, 6] on button "Menu" at bounding box center [16, 16] width 32 height 32
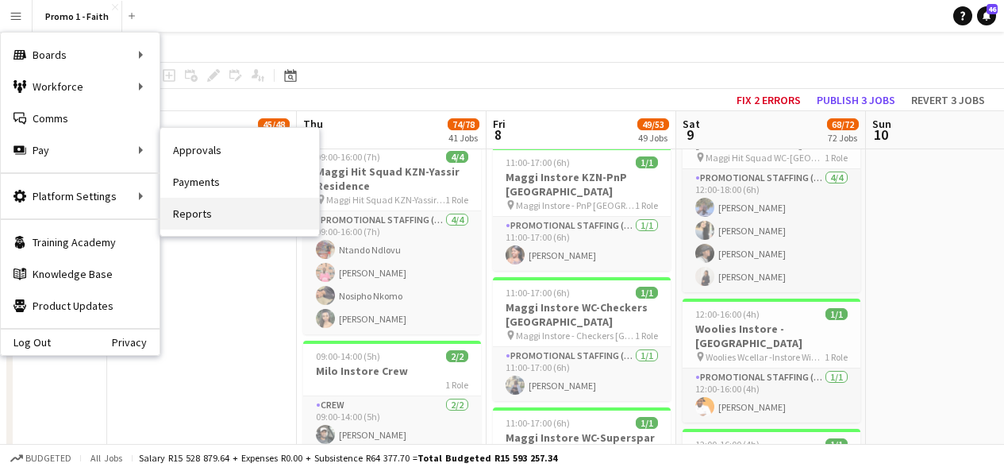
click at [191, 202] on link "Reports" at bounding box center [239, 214] width 159 height 32
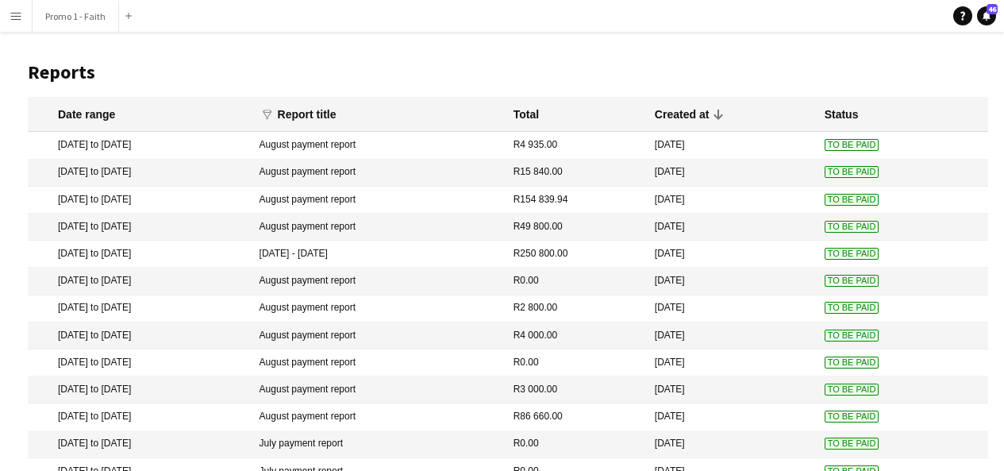
click at [11, 21] on app-icon "Menu" at bounding box center [16, 16] width 13 height 13
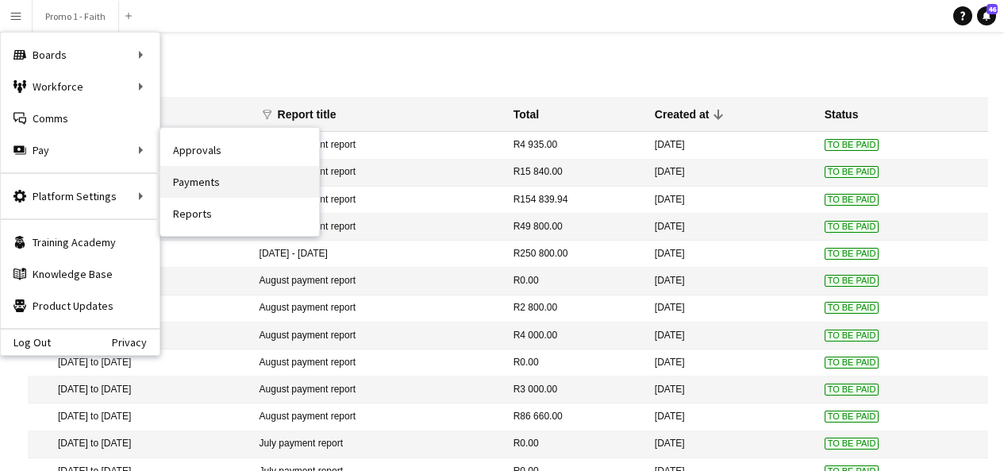
click at [196, 186] on link "Payments" at bounding box center [239, 182] width 159 height 32
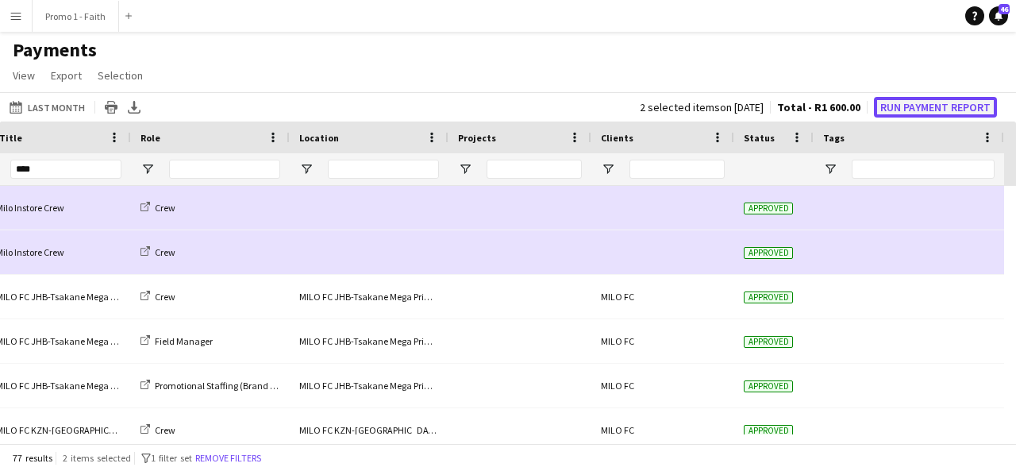
click at [889, 97] on button "Run Payment Report" at bounding box center [935, 107] width 123 height 21
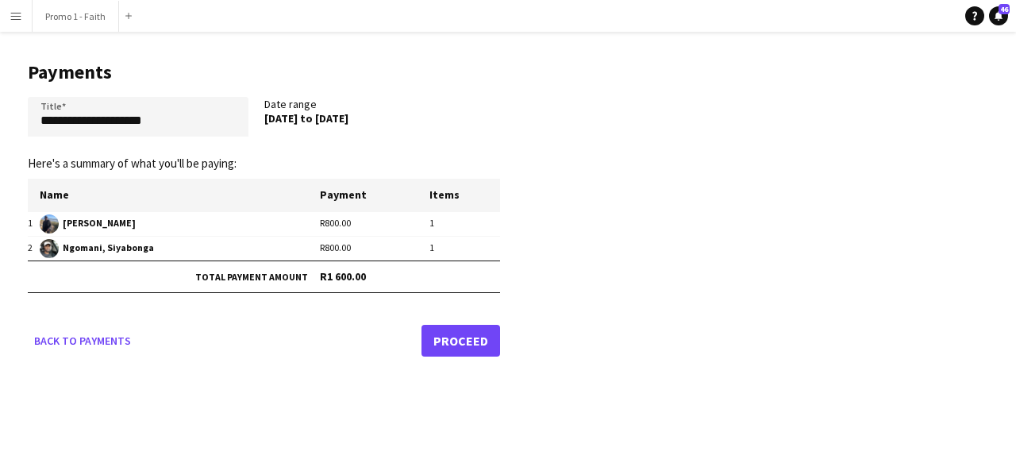
click at [455, 335] on link "Proceed" at bounding box center [461, 341] width 79 height 32
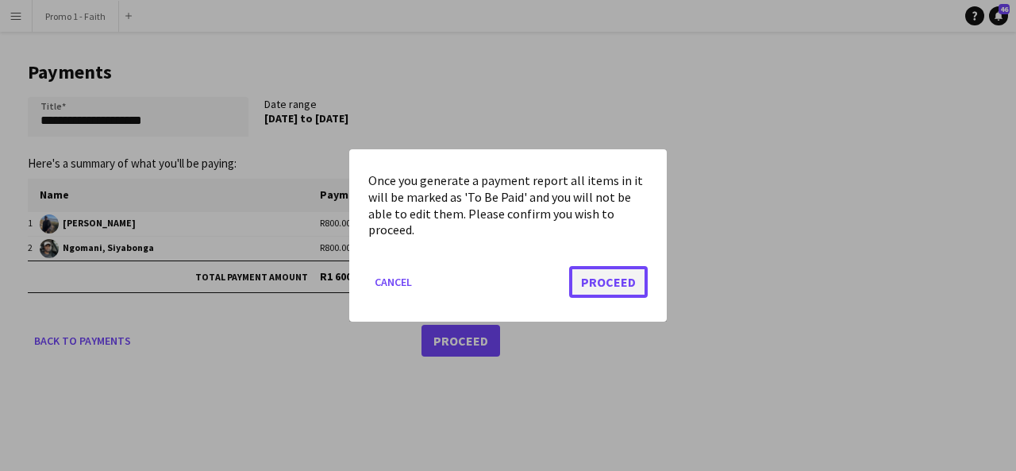
click at [603, 270] on button "Proceed" at bounding box center [608, 282] width 79 height 32
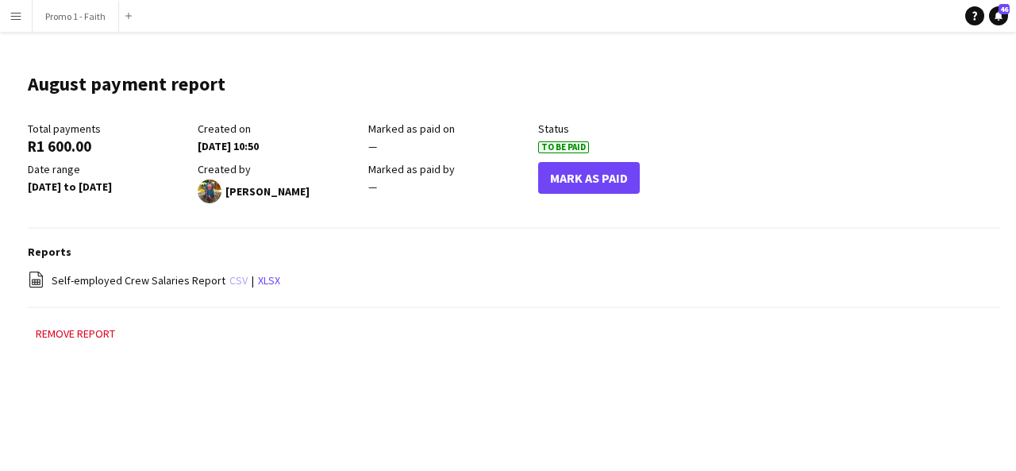
click at [239, 279] on link "csv" at bounding box center [238, 280] width 18 height 14
click at [272, 280] on link "xlsx" at bounding box center [269, 280] width 22 height 14
